Goal: Task Accomplishment & Management: Manage account settings

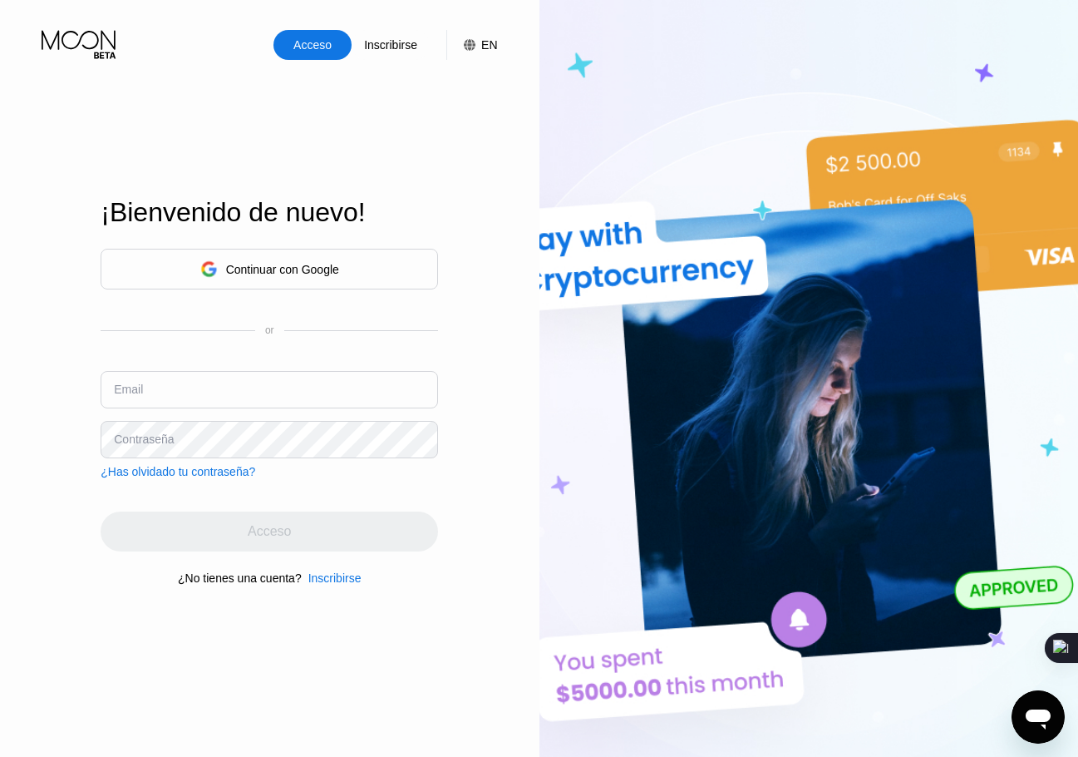
type input "[EMAIL_ADDRESS][DOMAIN_NAME]"
click at [231, 393] on input "edenisgr@gmail.com" at bounding box center [270, 389] width 338 height 37
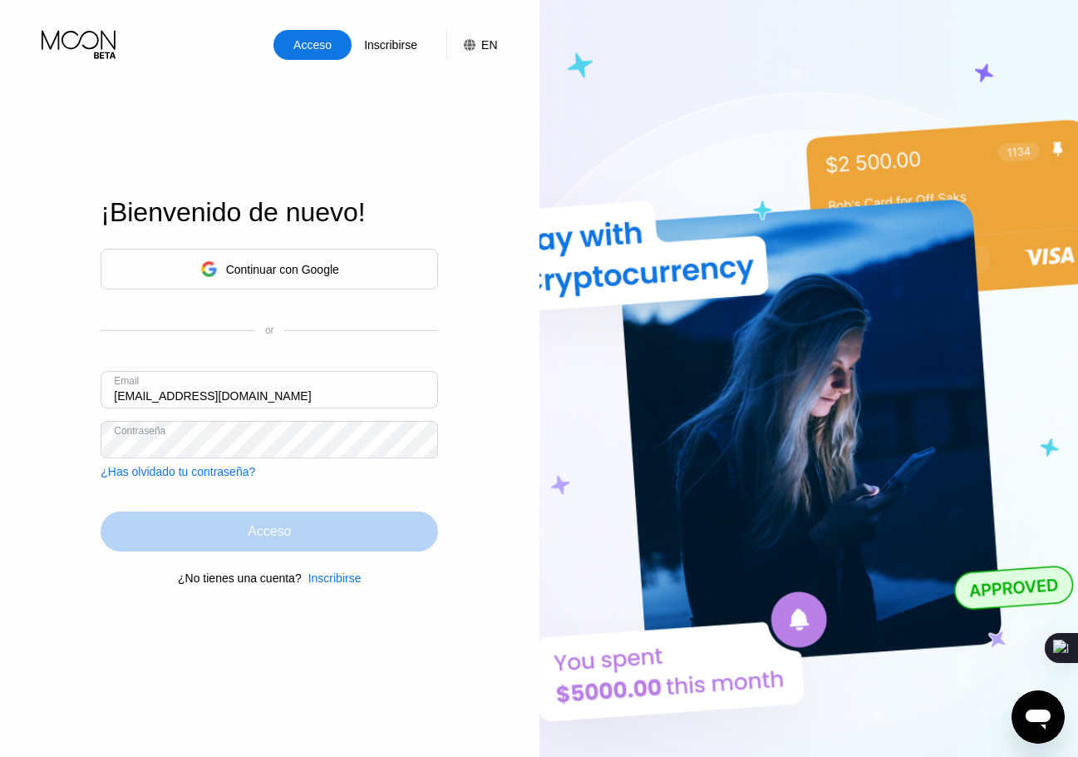
click at [250, 540] on div "Acceso" at bounding box center [269, 531] width 43 height 17
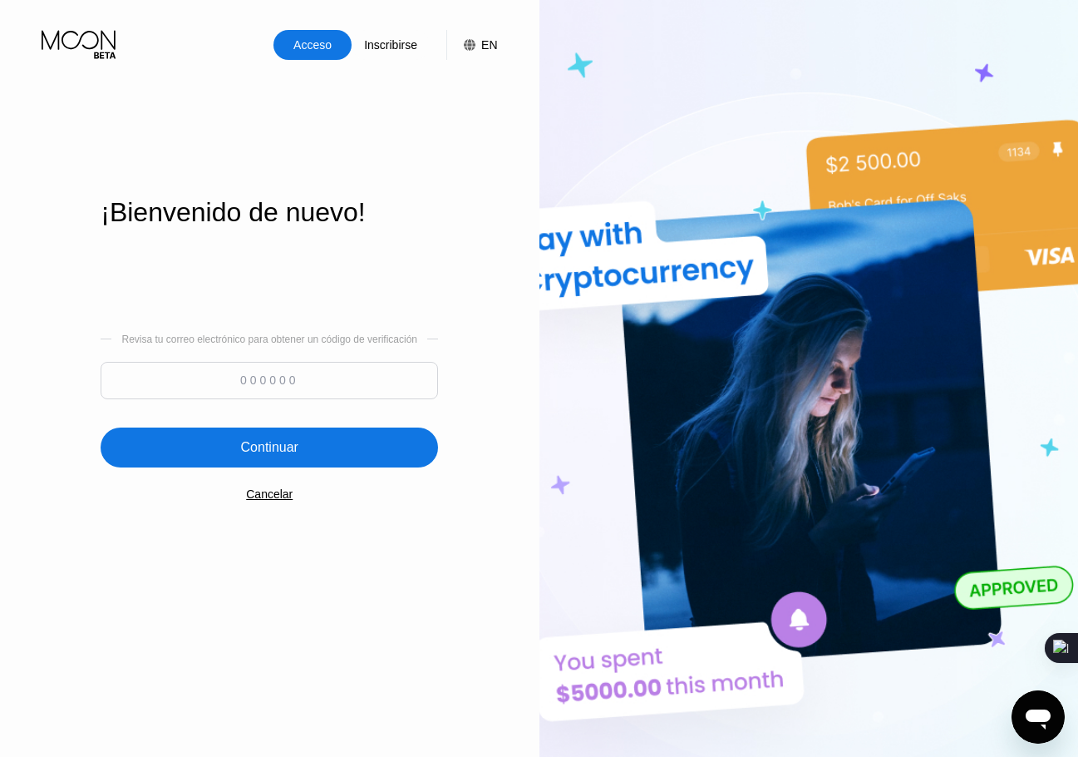
click at [298, 399] on input at bounding box center [270, 380] width 338 height 37
paste input "958032"
type input "958032"
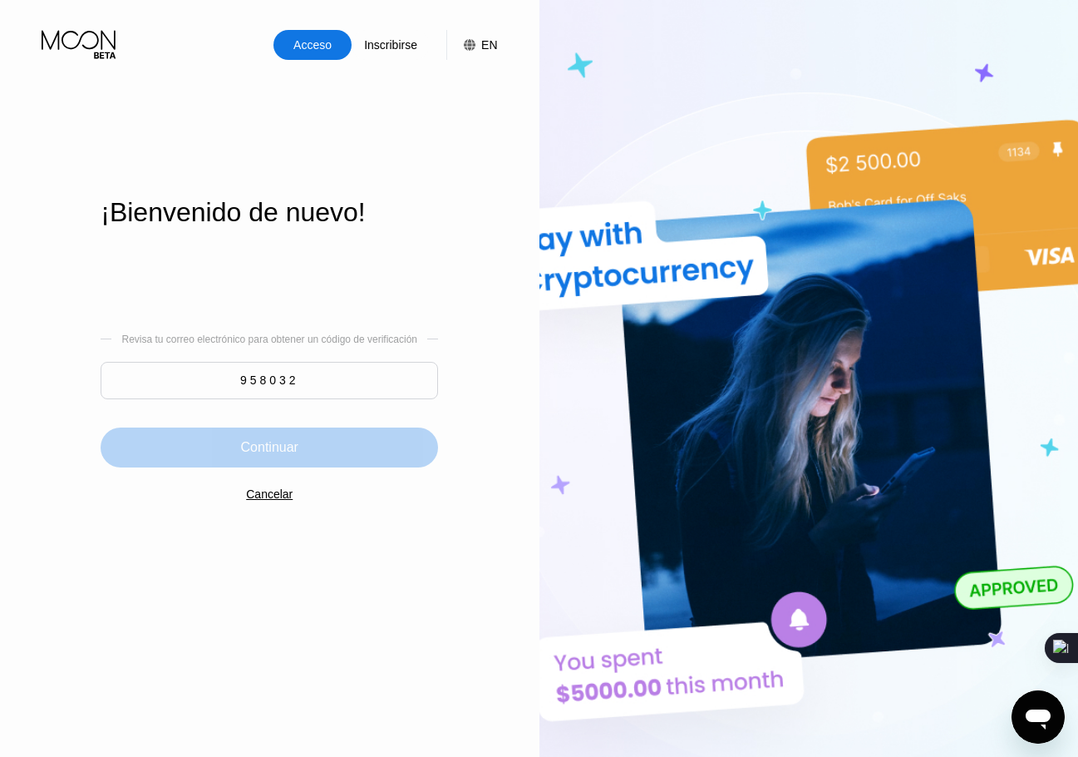
click at [301, 447] on div "Continuar" at bounding box center [270, 447] width 338 height 40
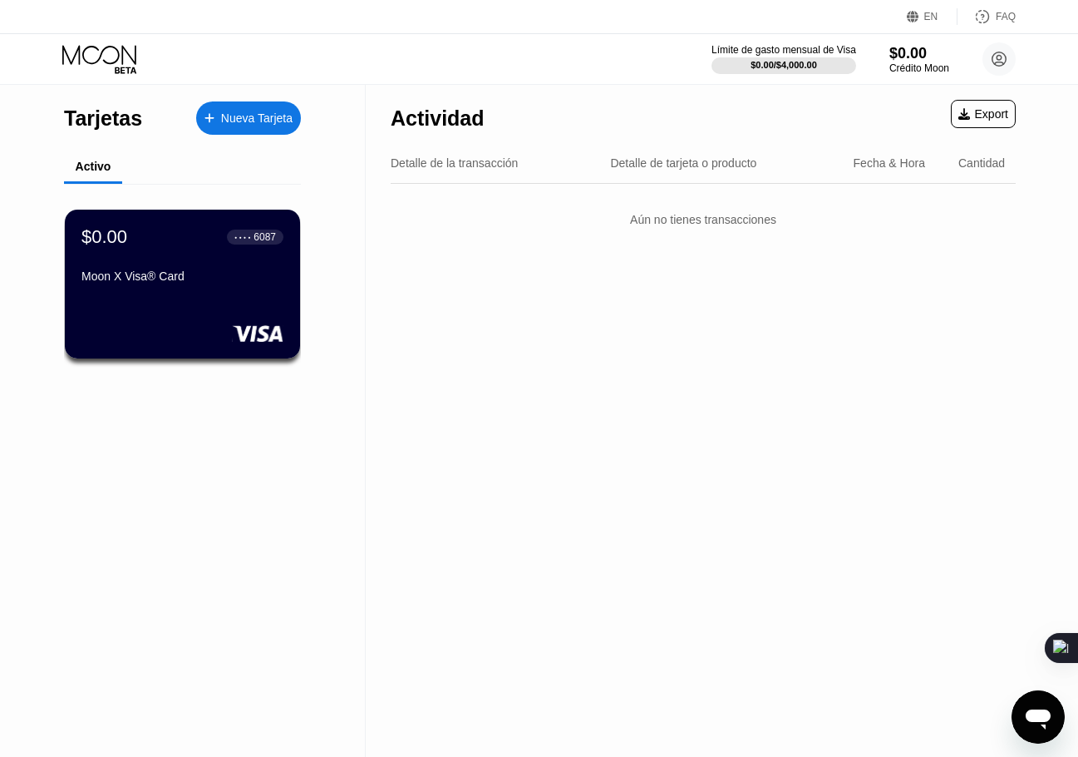
click at [244, 322] on div "$0.00 ● ● ● ● 6087 Moon X Visa® Card" at bounding box center [182, 284] width 235 height 149
click at [269, 289] on div "Moon X Visa® Card" at bounding box center [183, 279] width 204 height 20
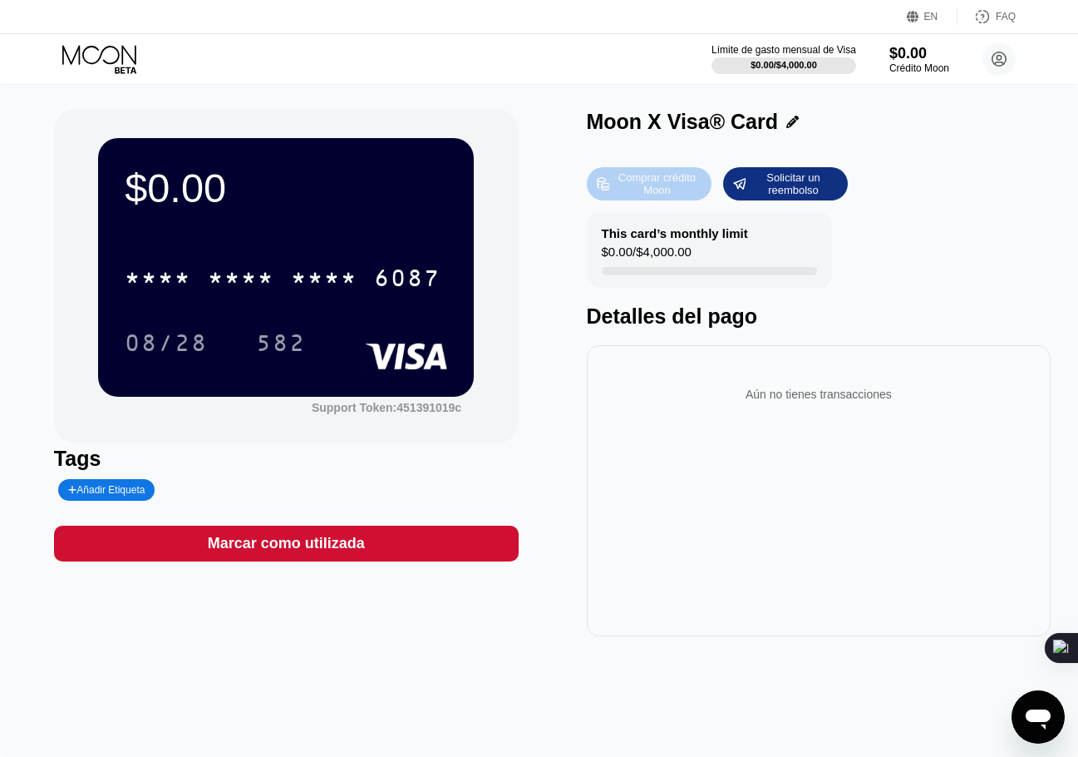
click at [670, 193] on div "Comprar crédito Moon" at bounding box center [656, 183] width 91 height 27
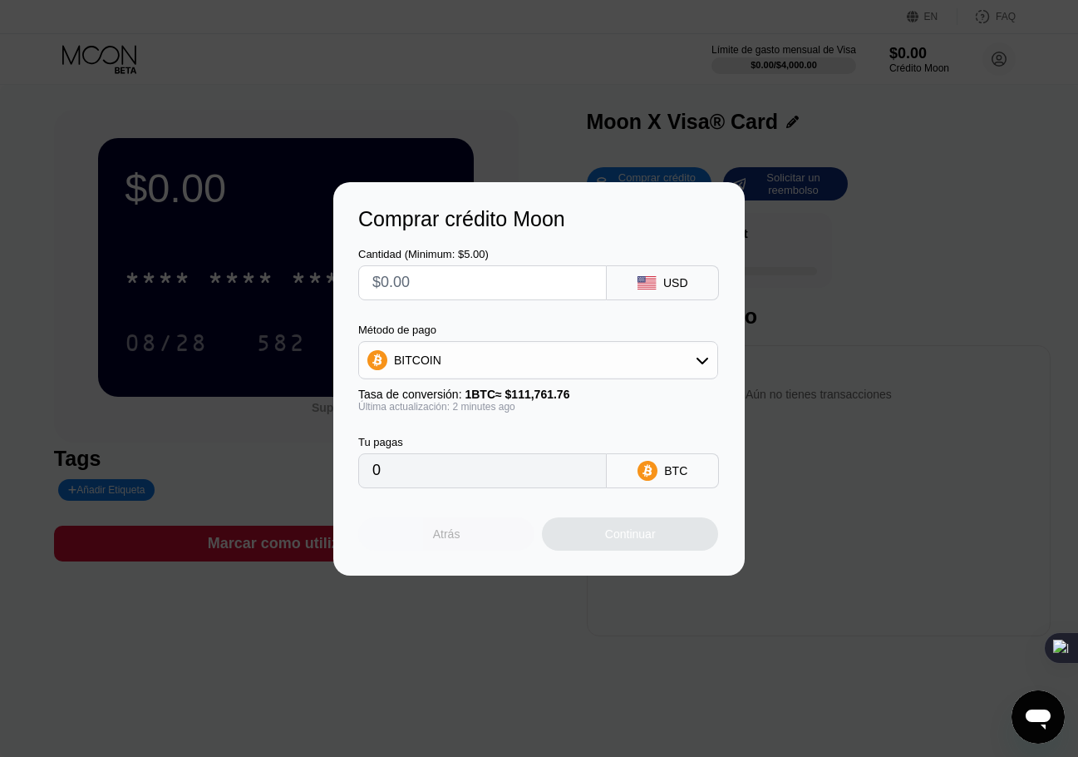
click at [455, 537] on div "Atrás" at bounding box center [446, 533] width 27 height 13
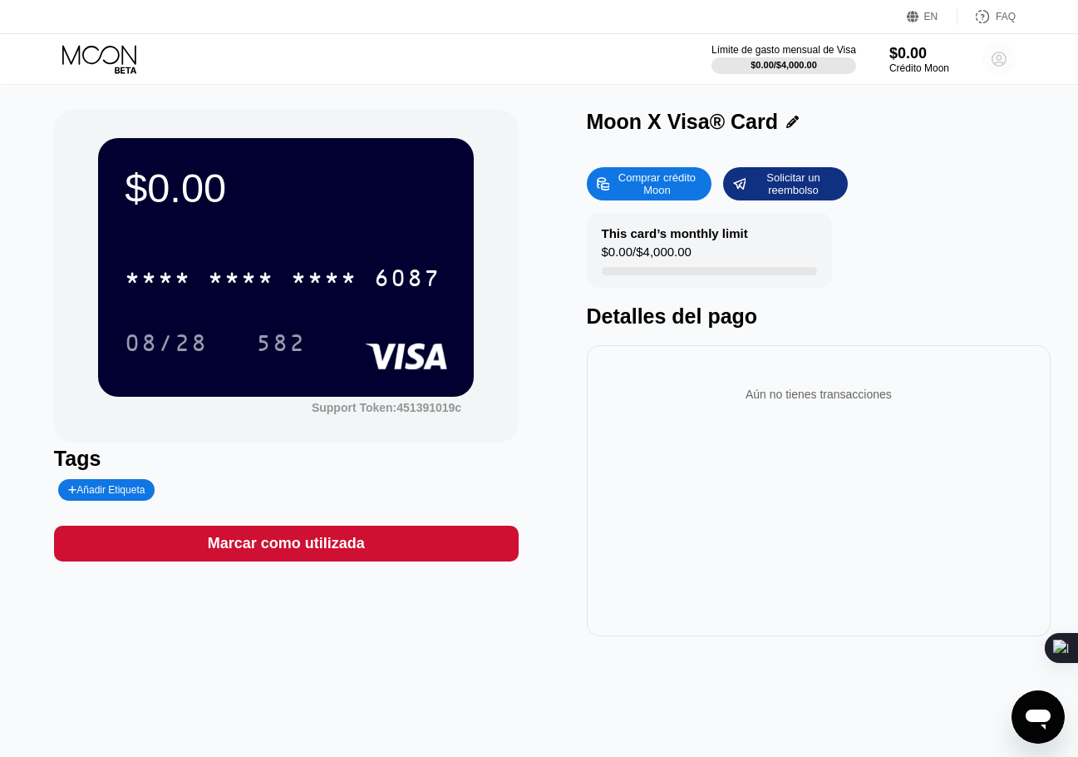
click at [1001, 62] on icon at bounding box center [999, 59] width 9 height 9
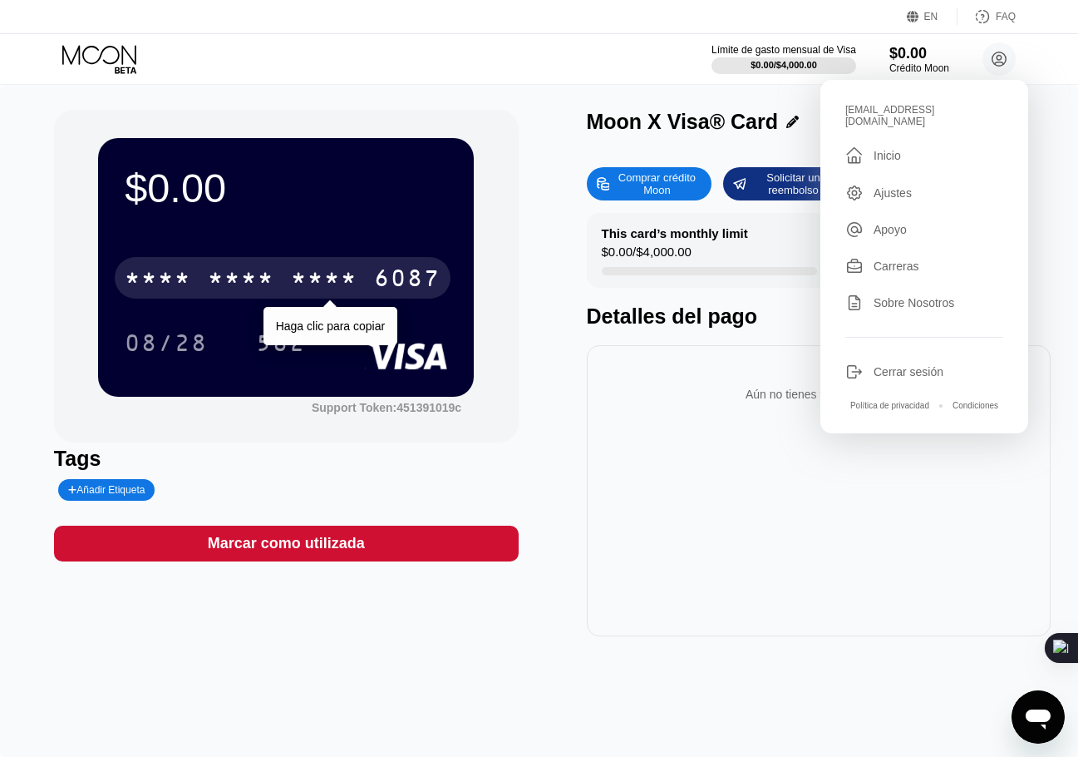
click at [338, 293] on div "* * * *" at bounding box center [324, 280] width 67 height 27
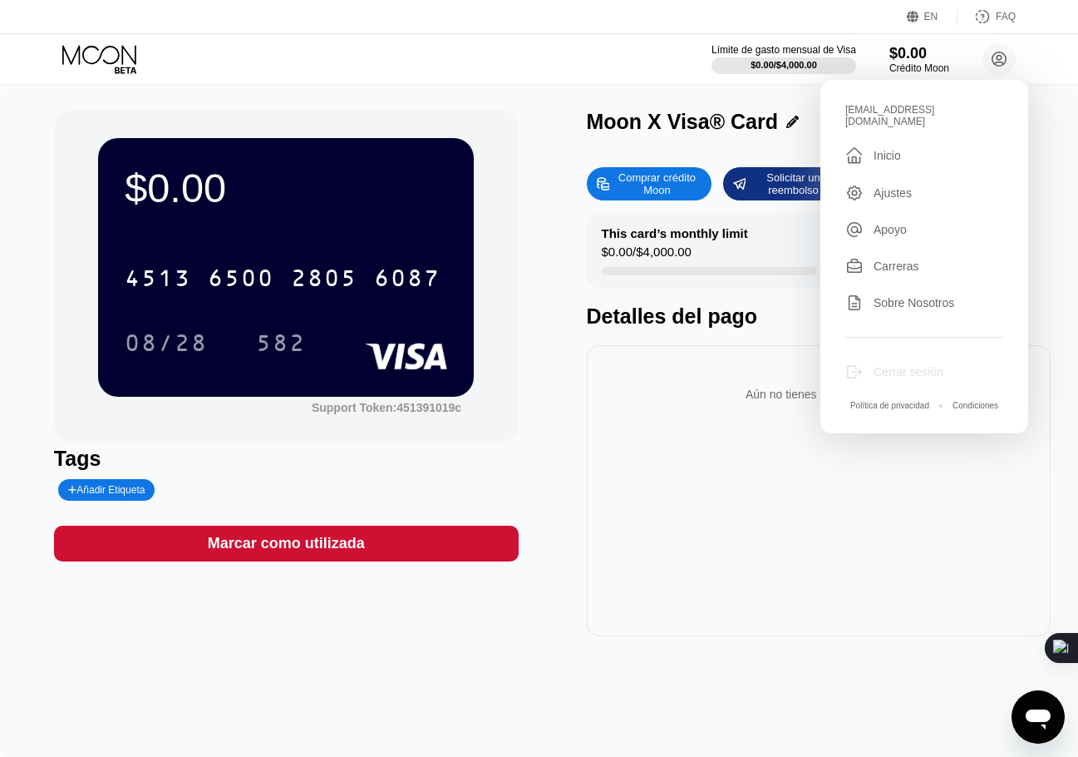
click at [913, 366] on div "Cerrar sesión" at bounding box center [909, 371] width 70 height 13
